Goal: Transaction & Acquisition: Purchase product/service

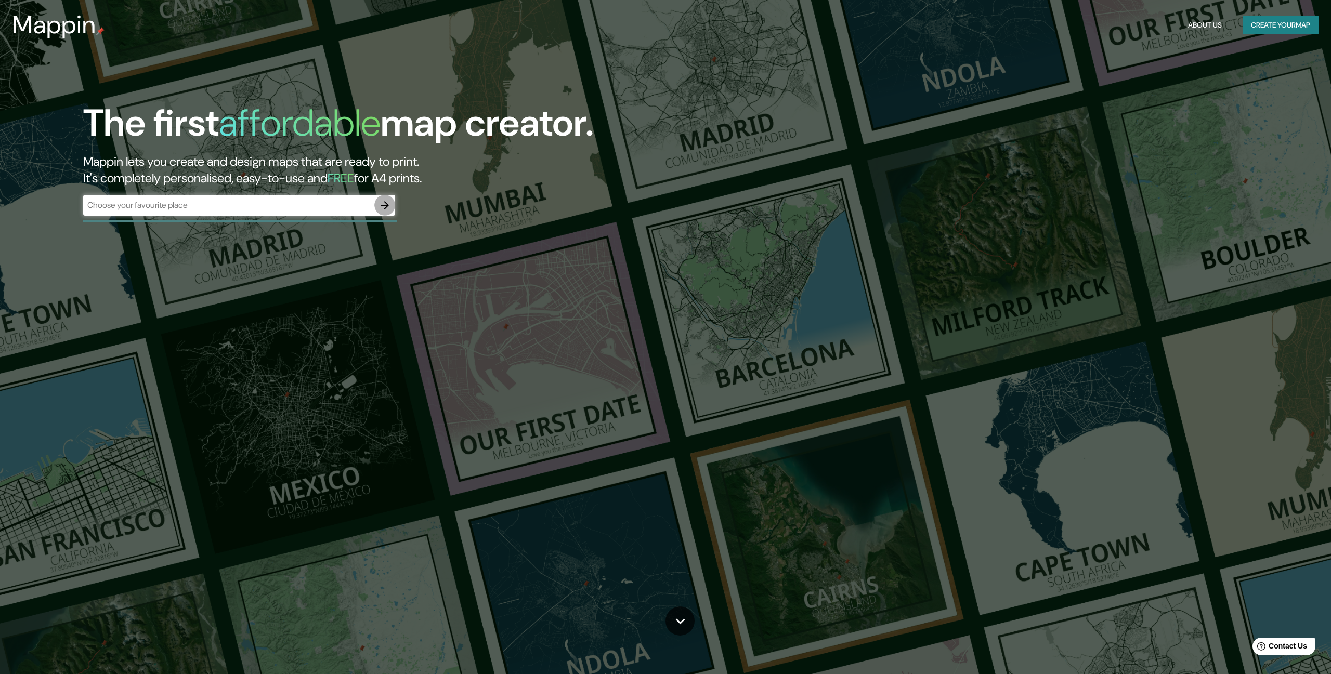
click at [381, 208] on icon "button" at bounding box center [385, 205] width 12 height 12
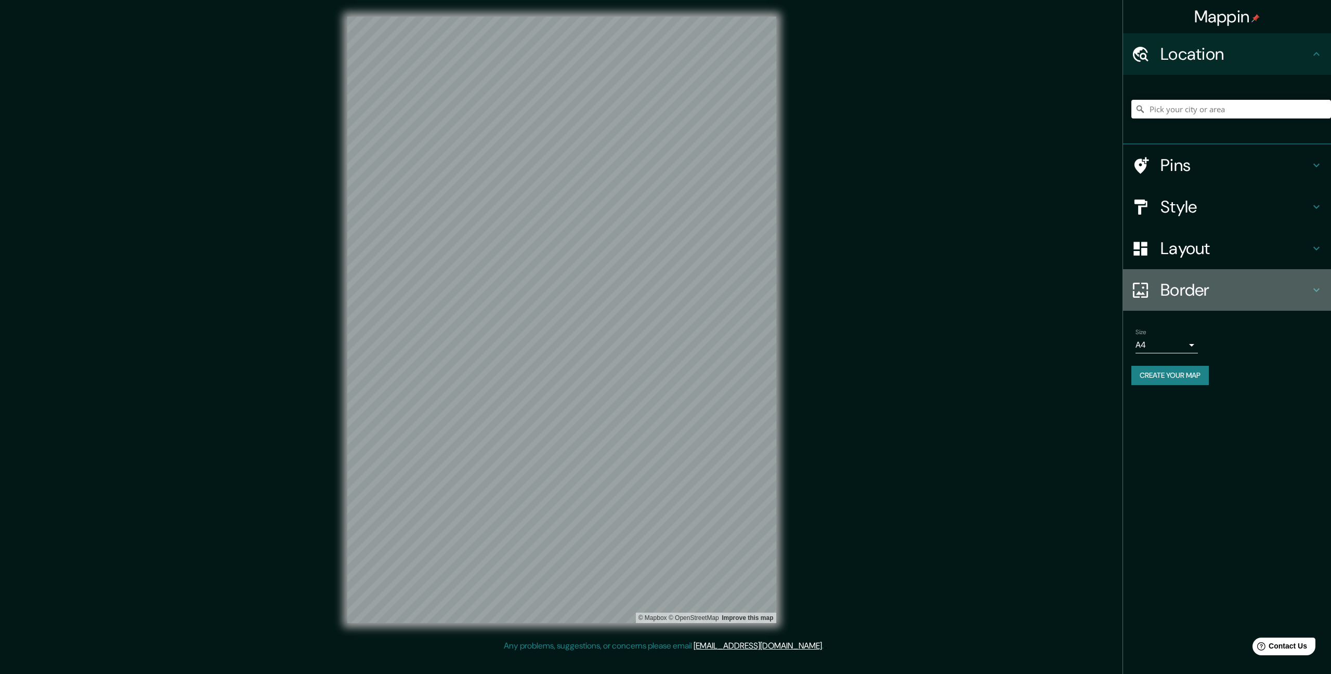
click at [1174, 292] on h4 "Border" at bounding box center [1236, 290] width 150 height 21
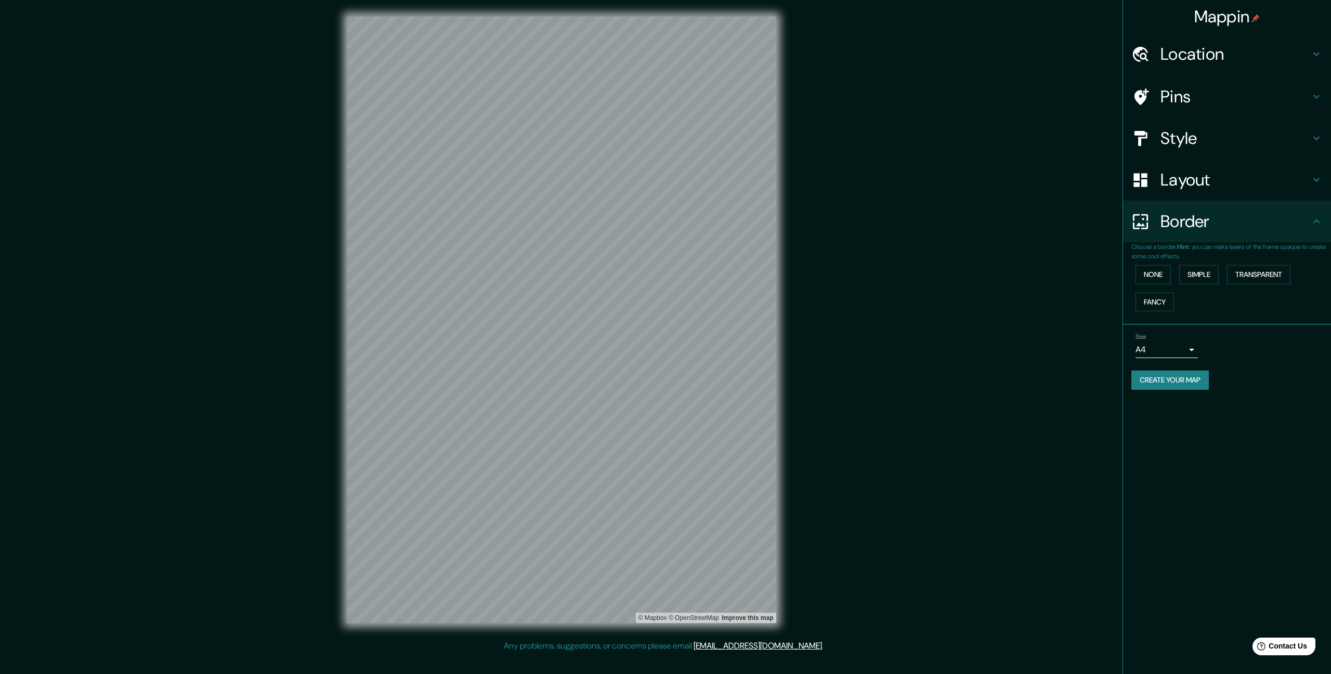
click at [1184, 229] on h4 "Border" at bounding box center [1236, 221] width 150 height 21
click at [1190, 183] on h4 "Layout" at bounding box center [1236, 180] width 150 height 21
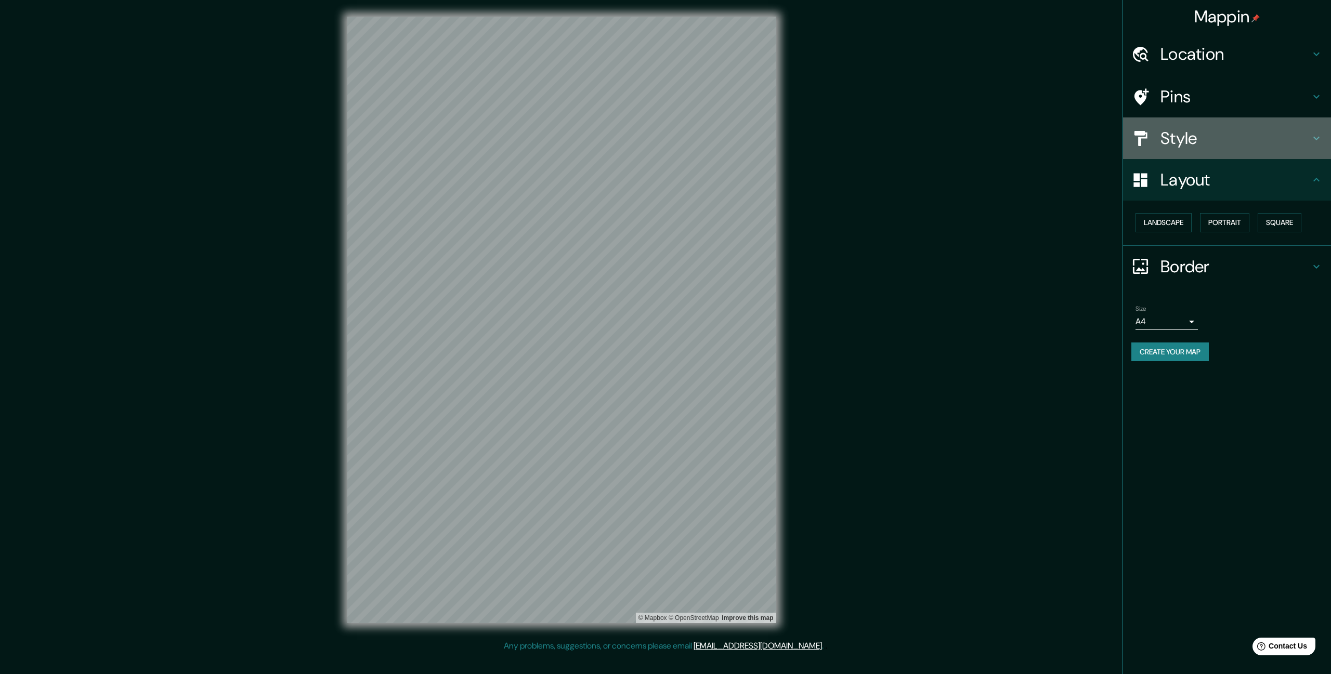
click at [1199, 139] on h4 "Style" at bounding box center [1236, 138] width 150 height 21
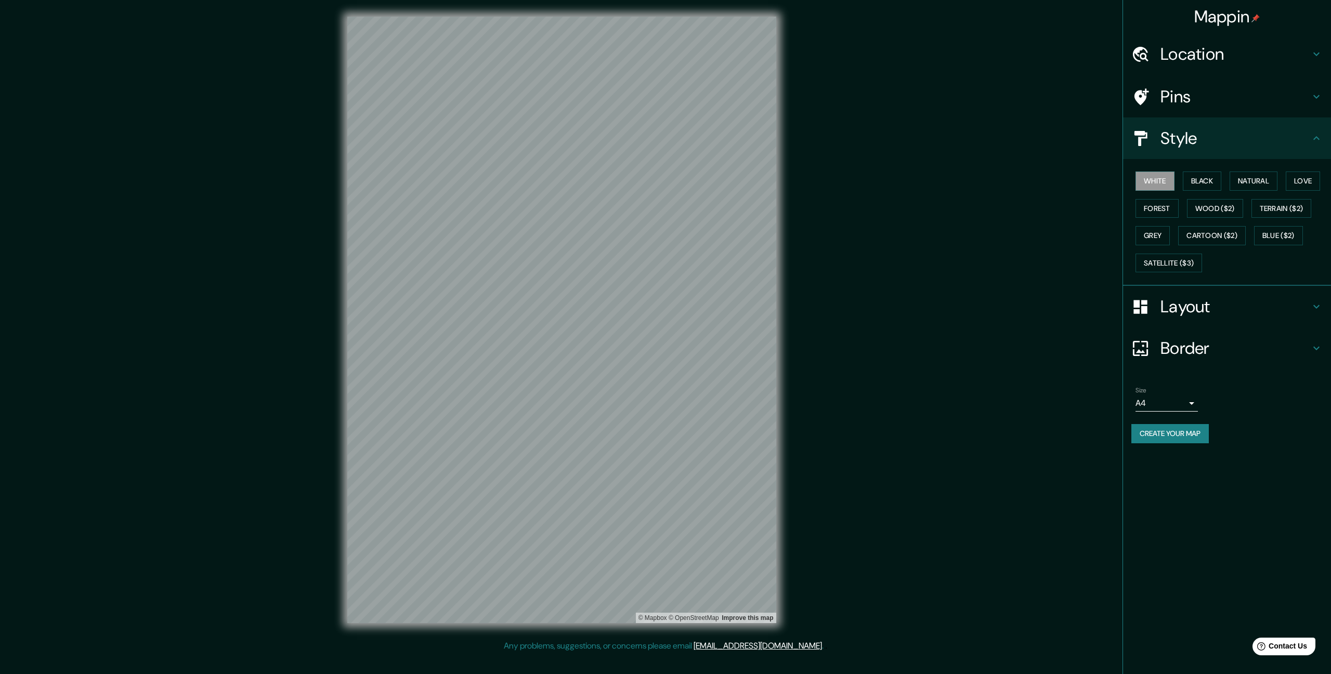
click at [1194, 92] on h4 "Pins" at bounding box center [1236, 96] width 150 height 21
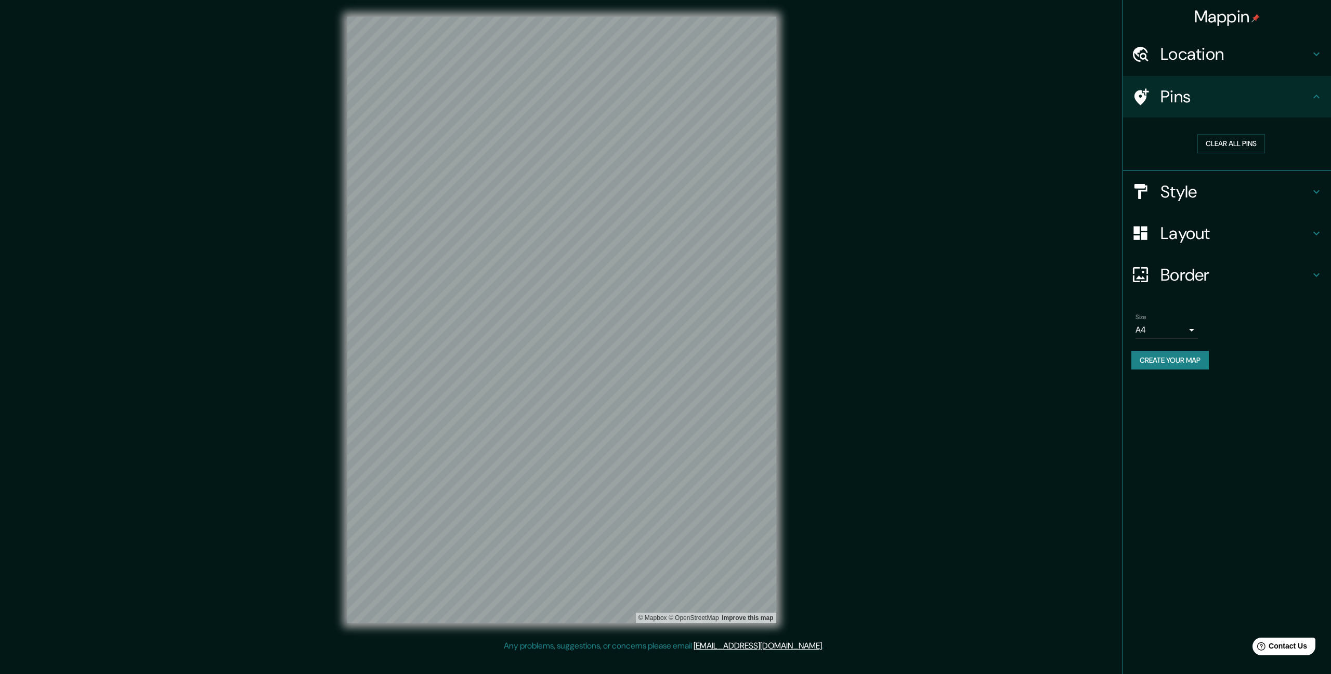
click at [1193, 57] on h4 "Location" at bounding box center [1236, 54] width 150 height 21
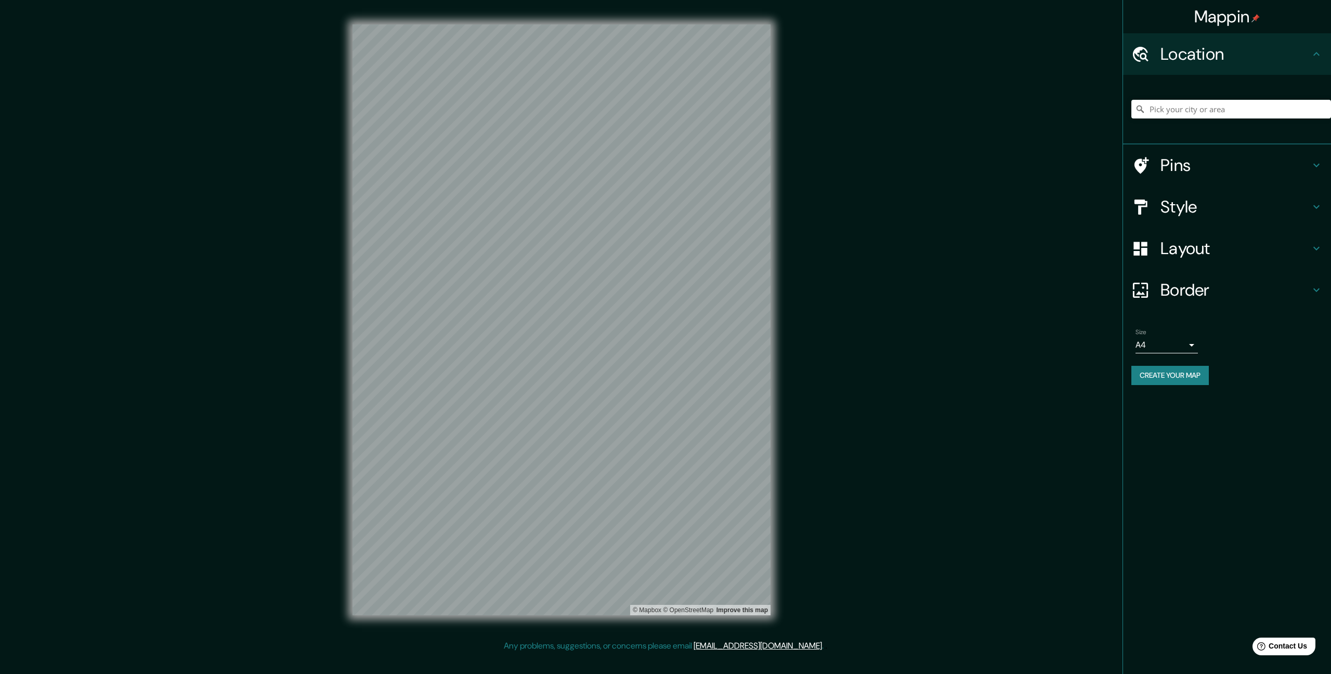
click at [1177, 346] on body "Mappin Location Pins Style Layout Border Choose a border. Hint : you can make l…" at bounding box center [665, 337] width 1331 height 674
click at [1177, 346] on div at bounding box center [665, 337] width 1331 height 674
click at [1204, 287] on h4 "Border" at bounding box center [1236, 290] width 150 height 21
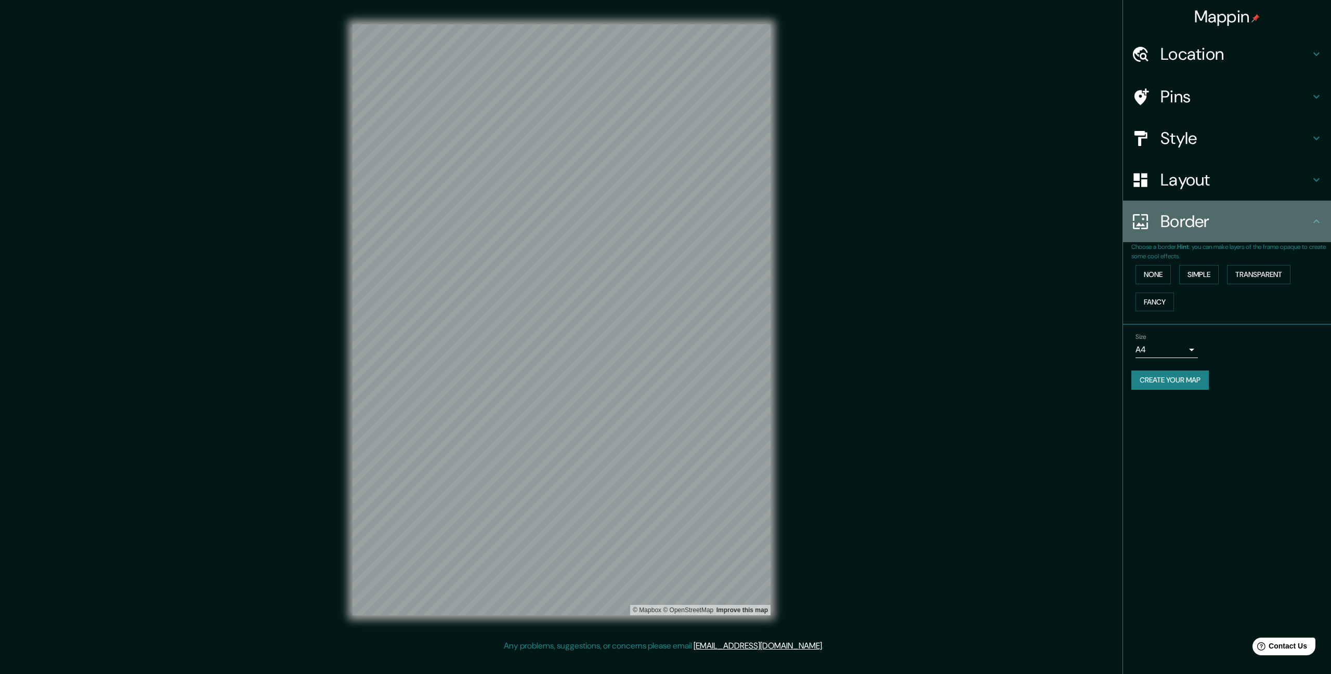
drag, startPoint x: 1199, startPoint y: 216, endPoint x: 1203, endPoint y: 211, distance: 6.3
click at [1202, 216] on h4 "Border" at bounding box center [1236, 221] width 150 height 21
click at [1215, 58] on h4 "Location" at bounding box center [1236, 54] width 150 height 21
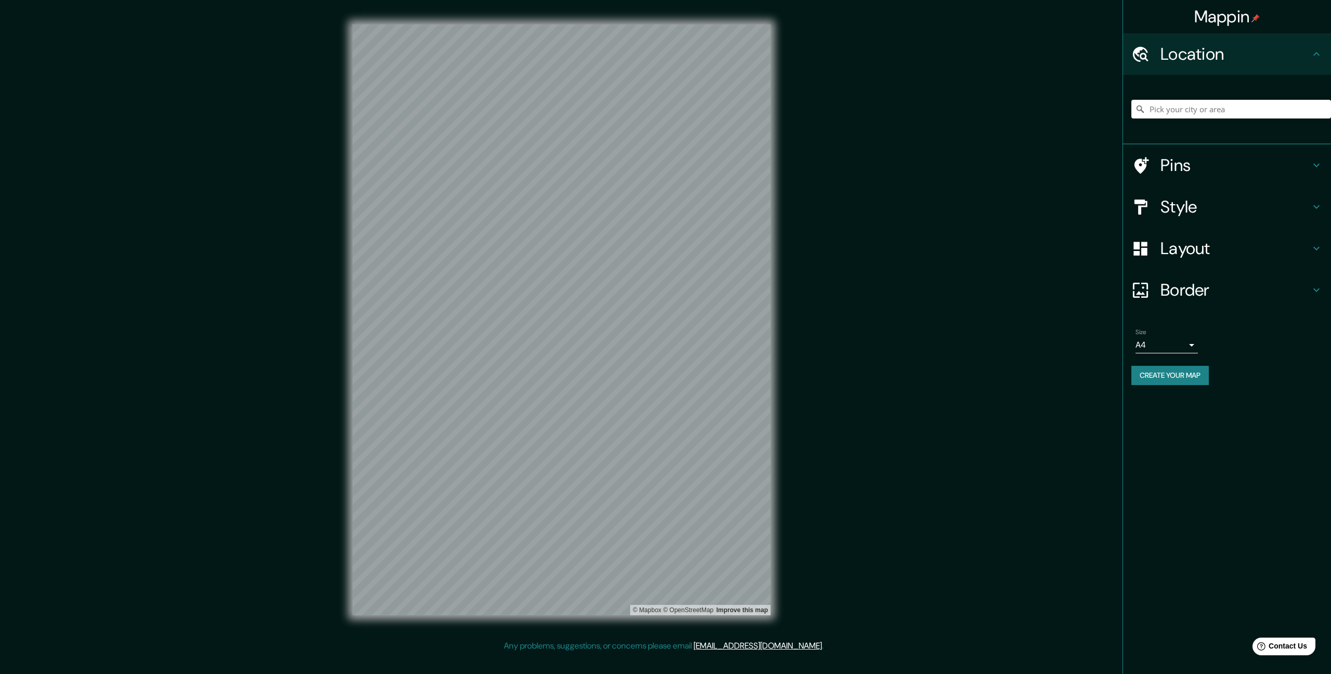
click at [1163, 378] on button "Create your map" at bounding box center [1170, 375] width 77 height 19
